Goal: Information Seeking & Learning: Learn about a topic

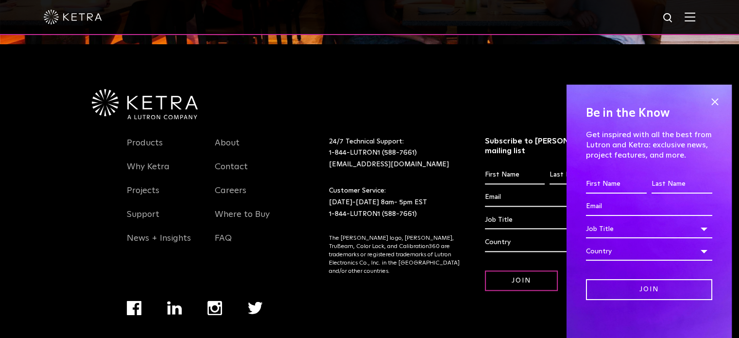
scroll to position [1224, 0]
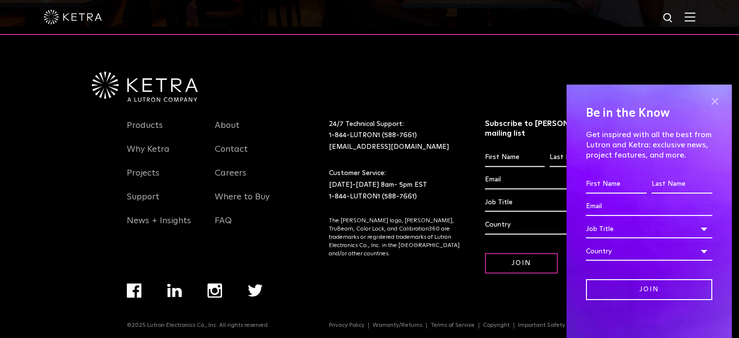
click at [709, 99] on span at bounding box center [714, 101] width 15 height 15
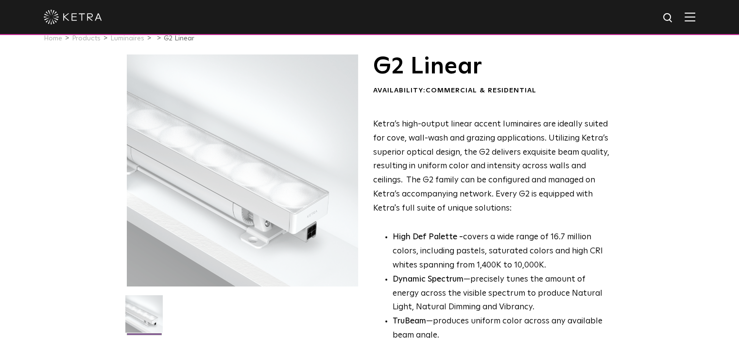
scroll to position [0, 0]
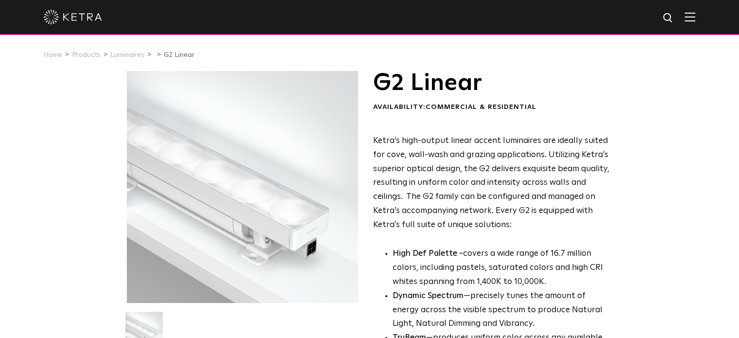
click at [70, 13] on img at bounding box center [73, 17] width 58 height 15
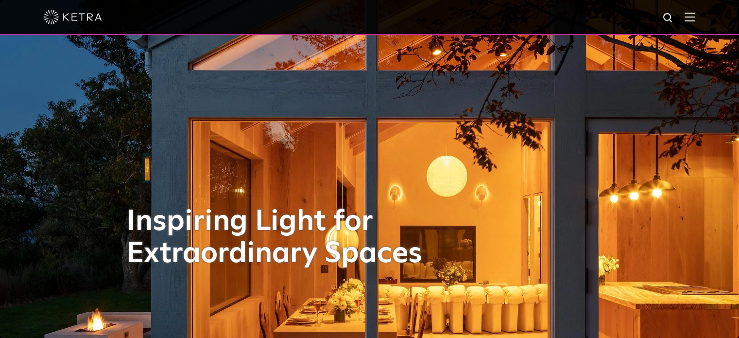
click at [695, 15] on img at bounding box center [689, 16] width 11 height 9
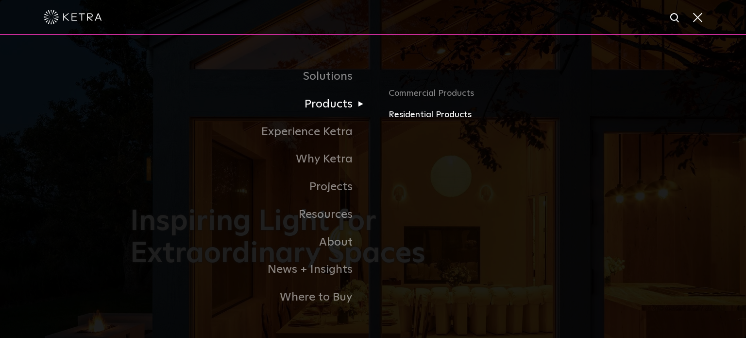
click at [411, 114] on link "Residential Products" at bounding box center [502, 115] width 227 height 14
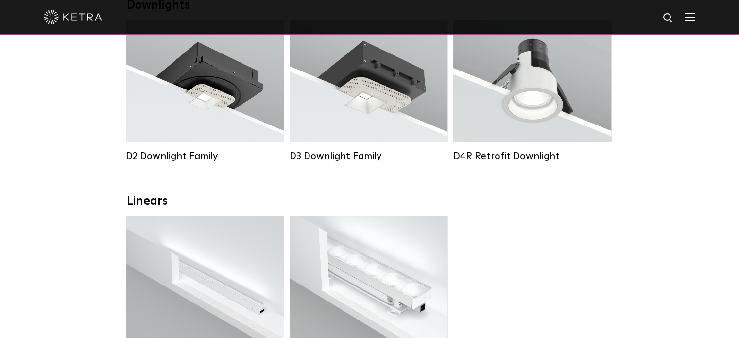
scroll to position [291, 0]
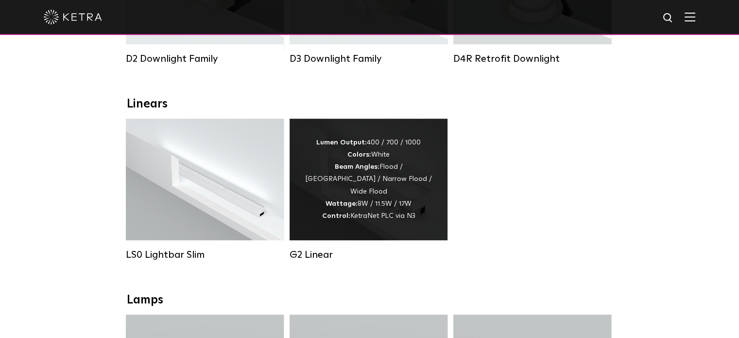
click at [374, 183] on div "Lumen Output: 400 / 700 / 1000 Colors: White Beam Angles: Flood / Graze / Narro…" at bounding box center [368, 178] width 129 height 85
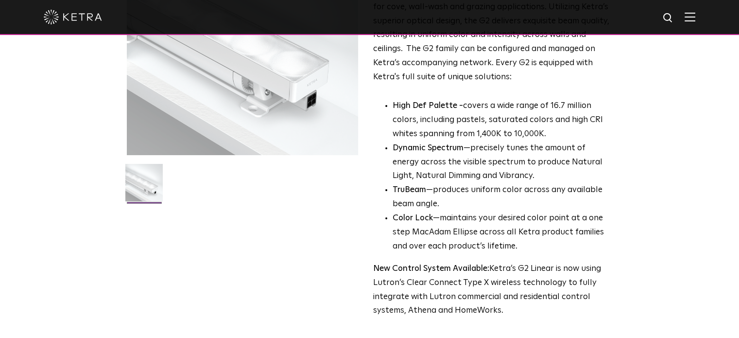
scroll to position [97, 0]
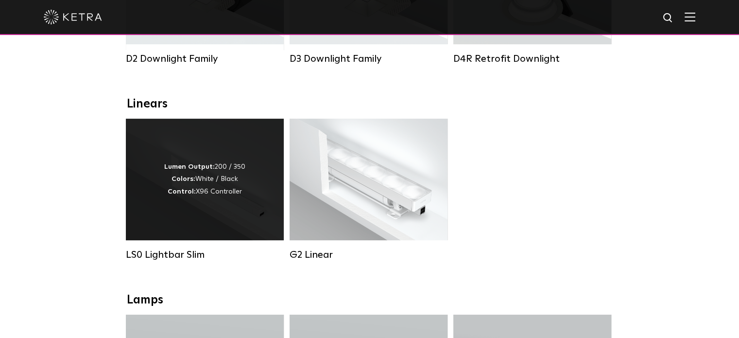
click at [217, 192] on div "Lumen Output: 200 / 350 Colors: White / Black Control: X96 Controller" at bounding box center [204, 179] width 81 height 37
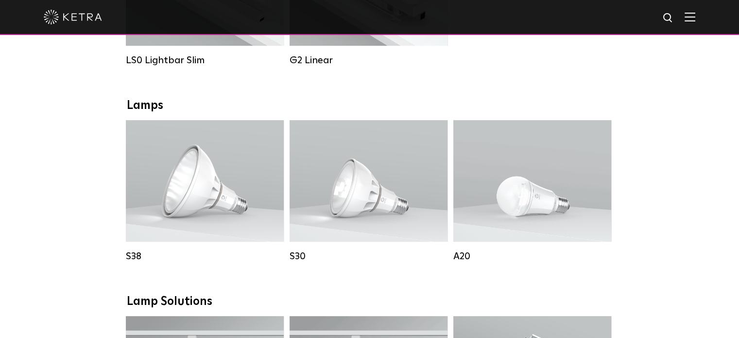
scroll to position [389, 0]
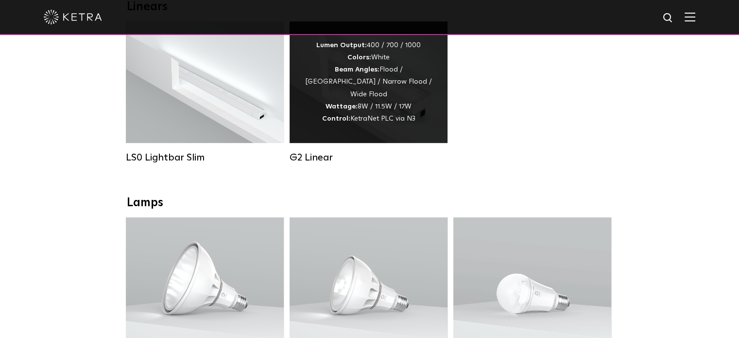
click at [371, 101] on div "Lumen Output: 400 / 700 / 1000 Colors: White Beam Angles: Flood / [GEOGRAPHIC_D…" at bounding box center [368, 81] width 129 height 85
